Goal: Transaction & Acquisition: Book appointment/travel/reservation

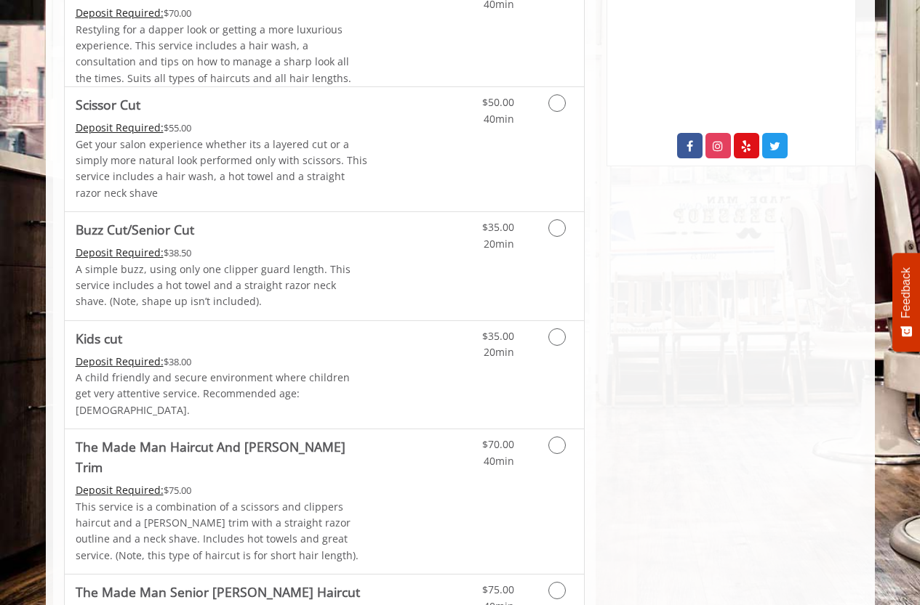
scroll to position [621, 0]
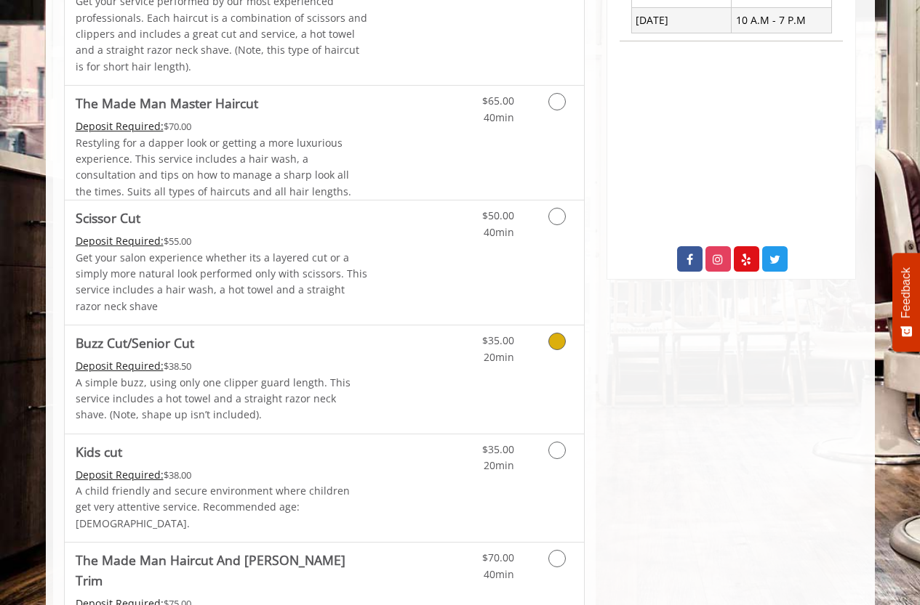
click at [459, 366] on div "$35.00 20min" at bounding box center [519, 380] width 130 height 108
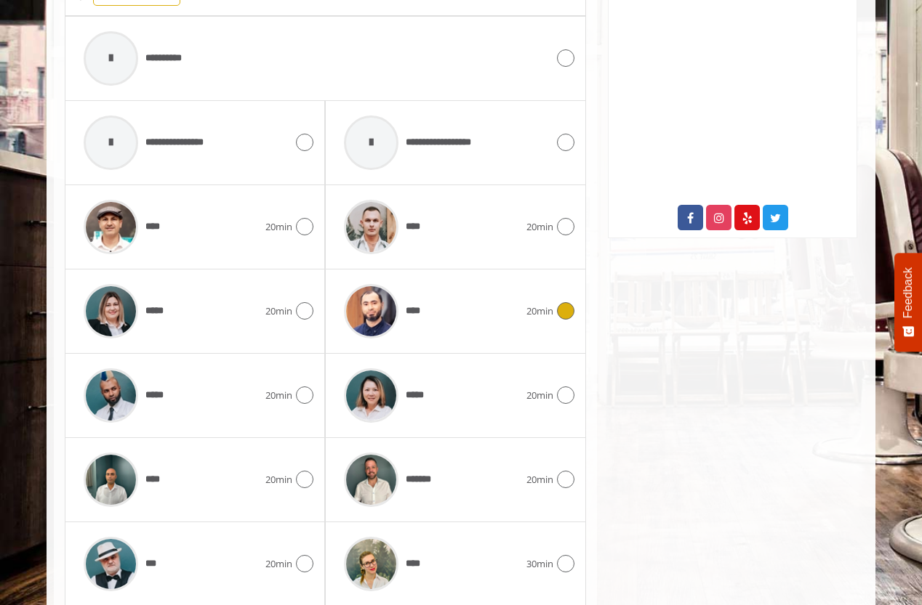
scroll to position [694, 0]
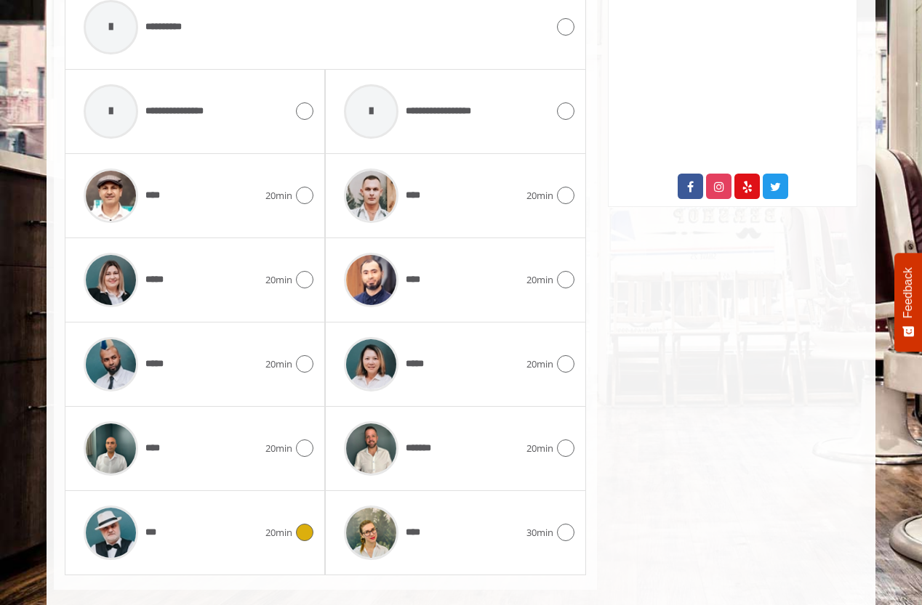
click at [206, 531] on div "***" at bounding box center [170, 533] width 189 height 69
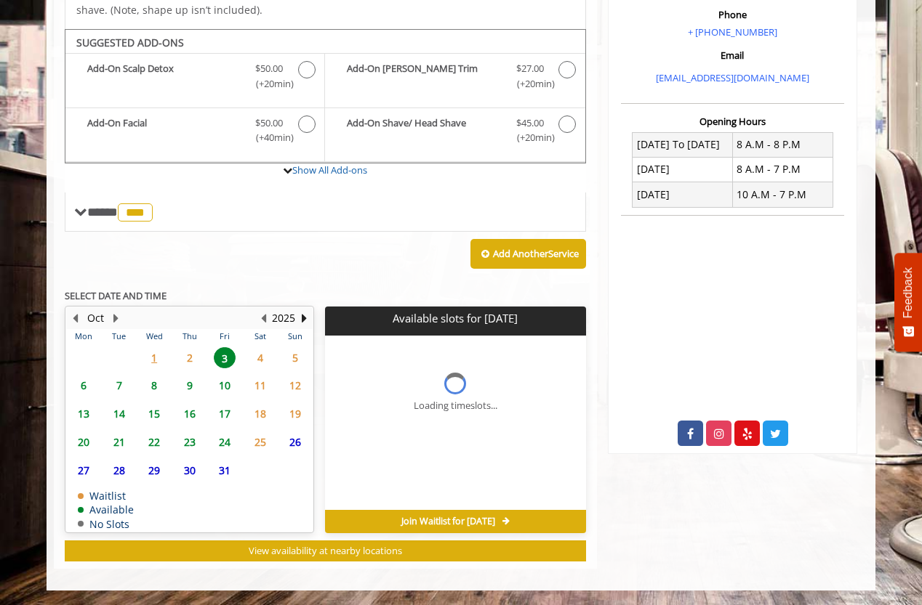
scroll to position [469, 0]
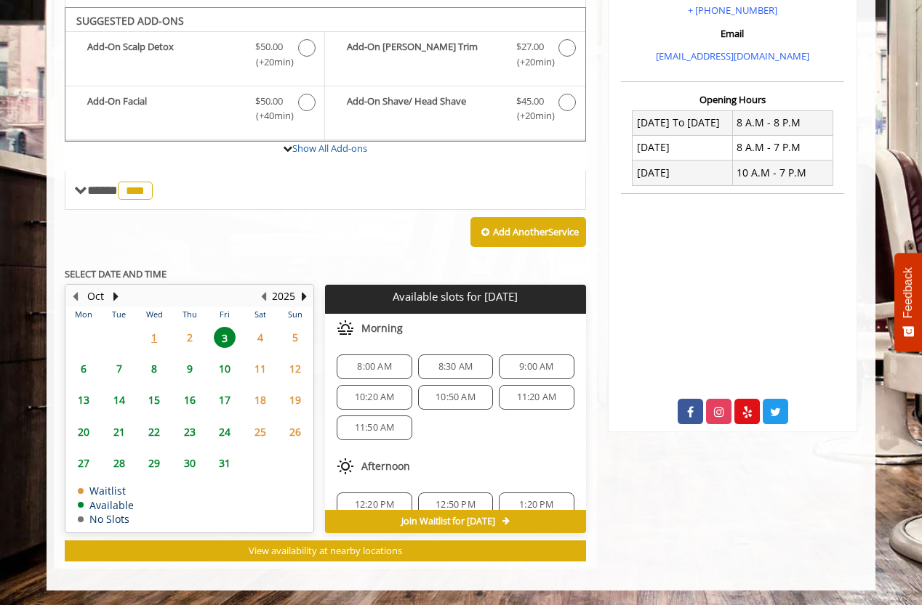
click at [158, 331] on span "1" at bounding box center [154, 337] width 22 height 21
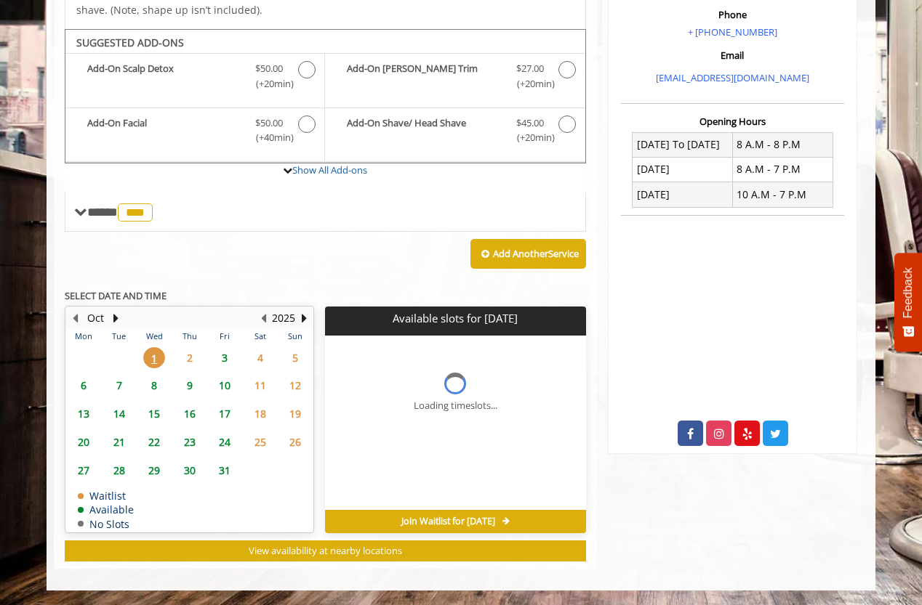
scroll to position [447, 0]
click at [84, 381] on span "6" at bounding box center [84, 385] width 22 height 21
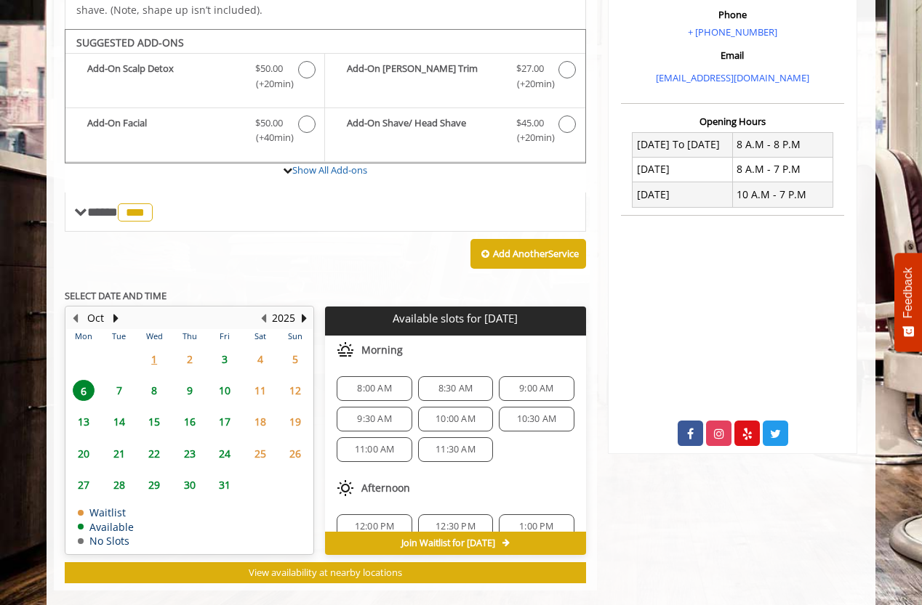
scroll to position [469, 0]
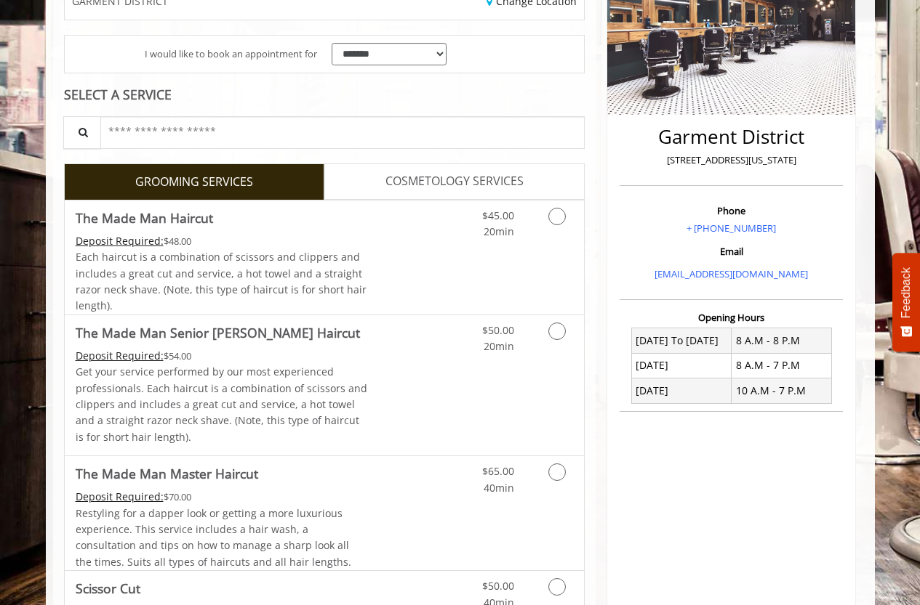
scroll to position [509, 0]
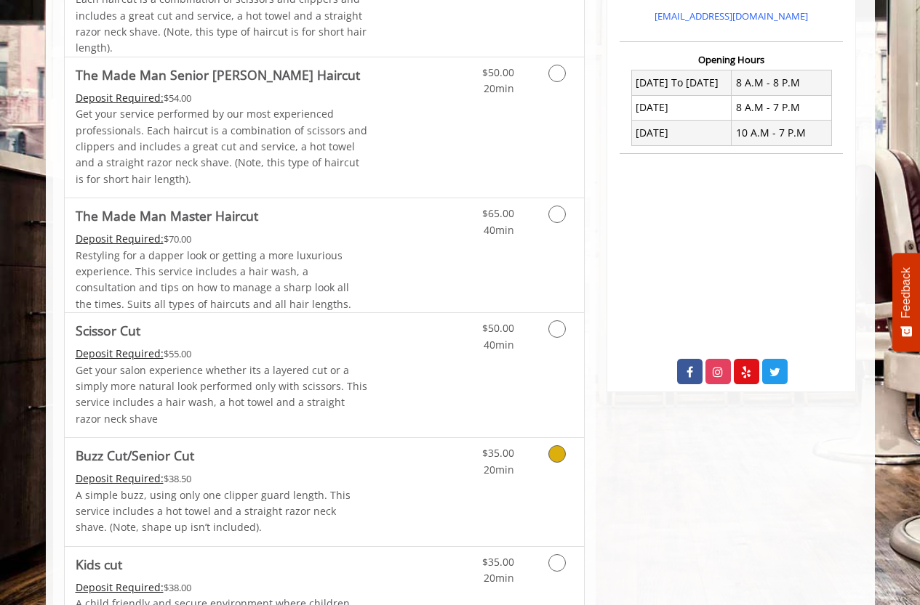
click at [532, 454] on div "Grooming services" at bounding box center [554, 458] width 59 height 40
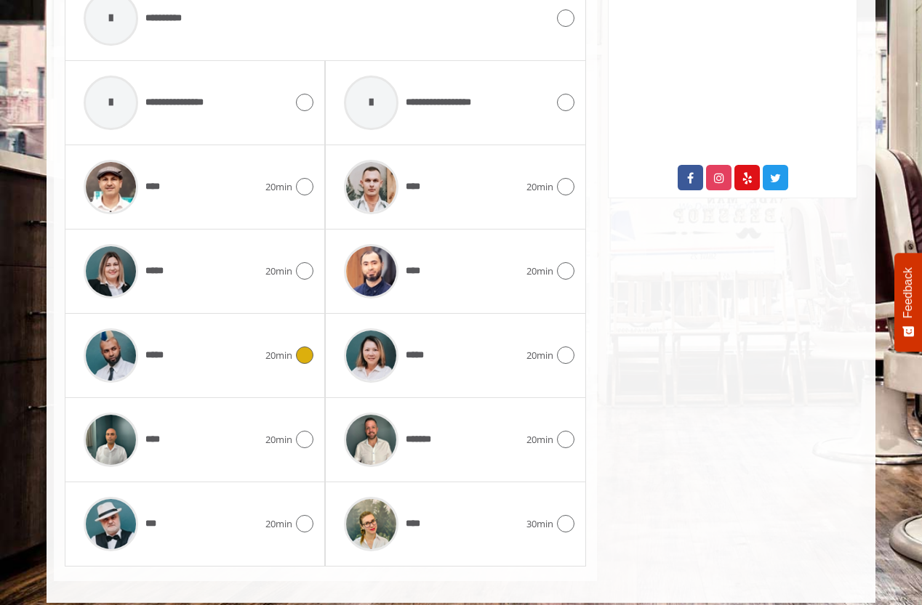
scroll to position [715, 0]
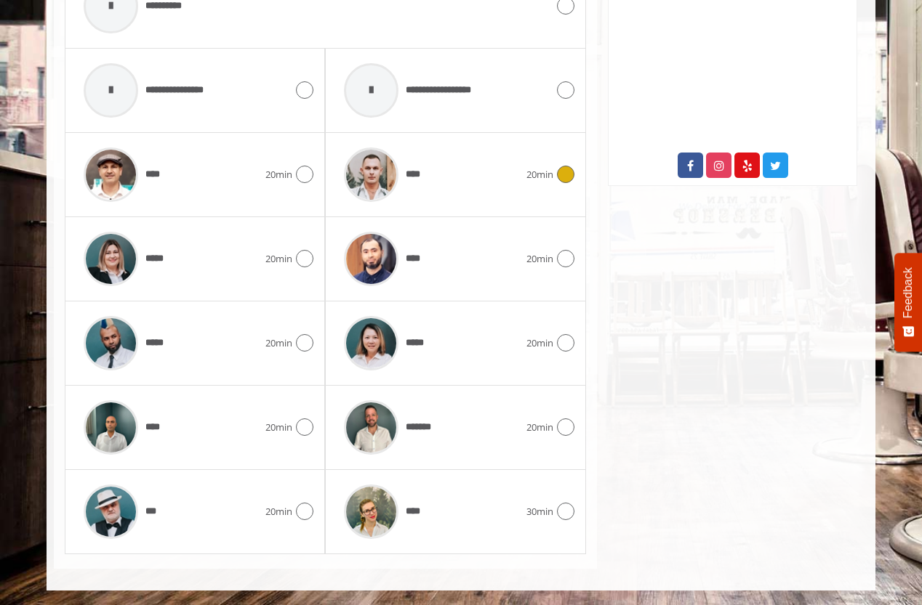
click at [449, 186] on div "****" at bounding box center [431, 174] width 189 height 69
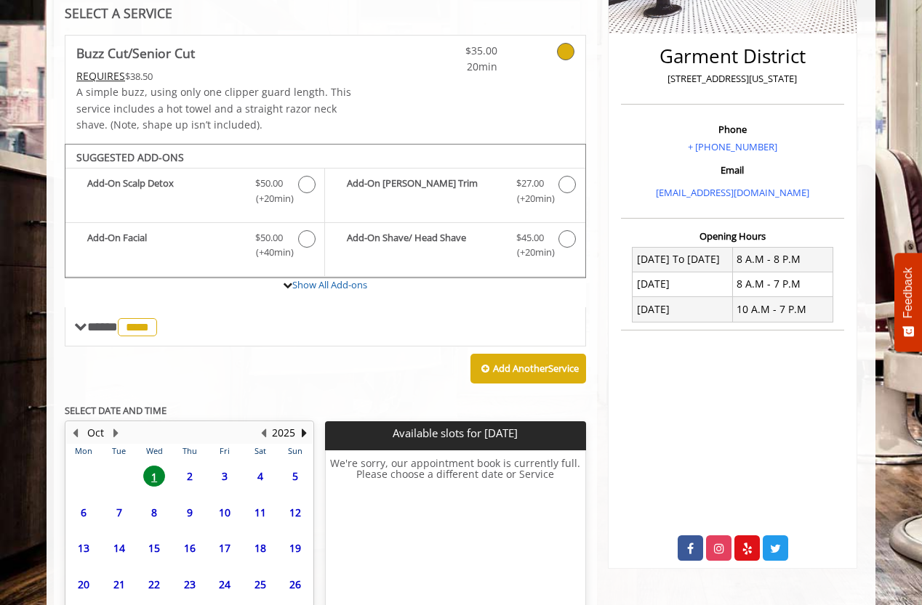
scroll to position [447, 0]
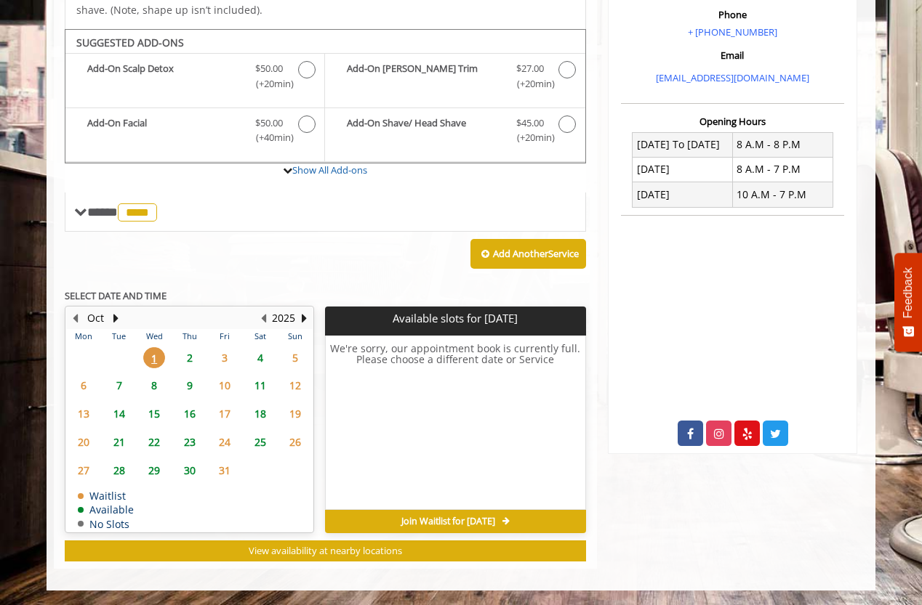
click at [194, 353] on span "2" at bounding box center [190, 357] width 22 height 21
